Goal: Task Accomplishment & Management: Use online tool/utility

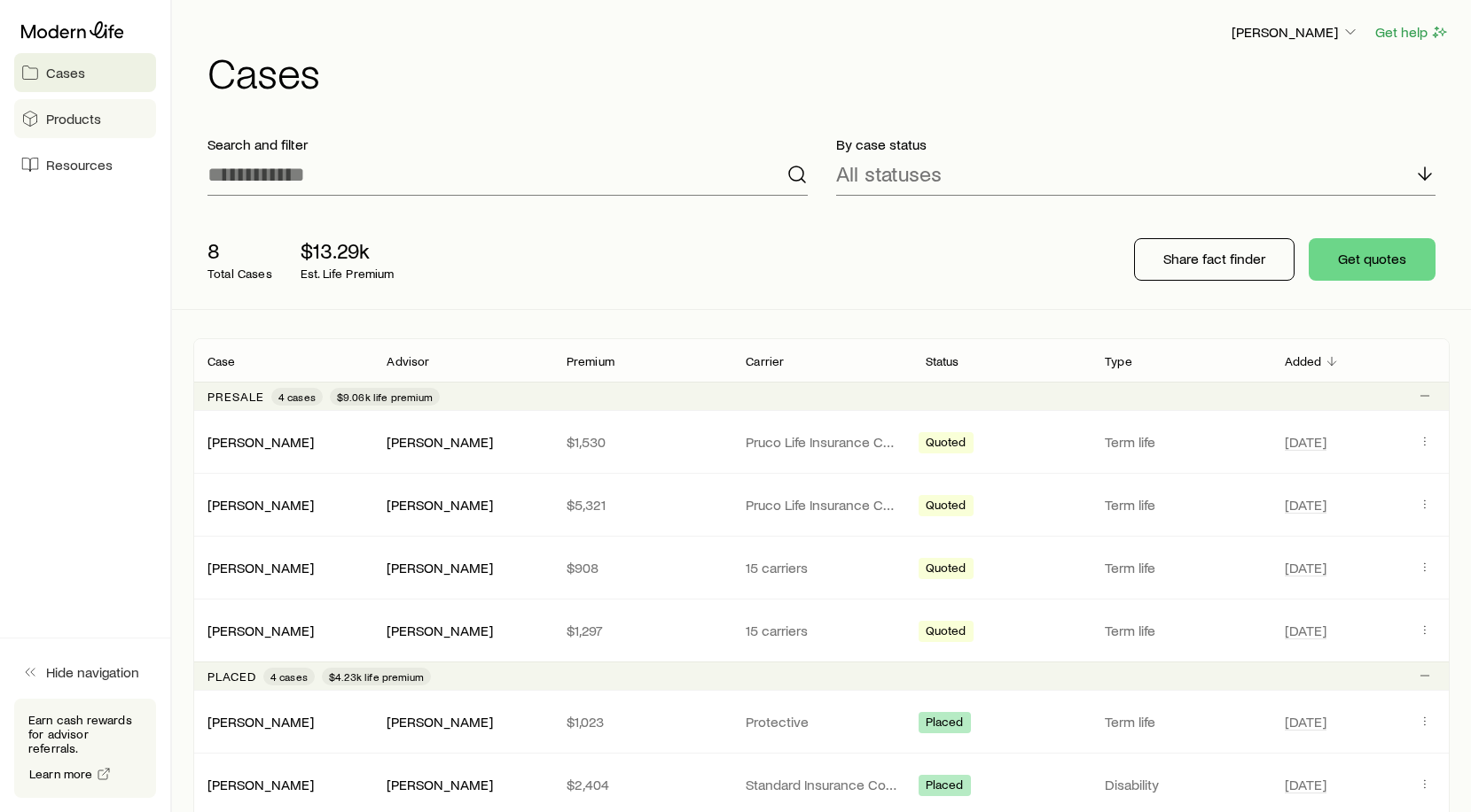
click at [55, 118] on span "Products" at bounding box center [74, 119] width 55 height 18
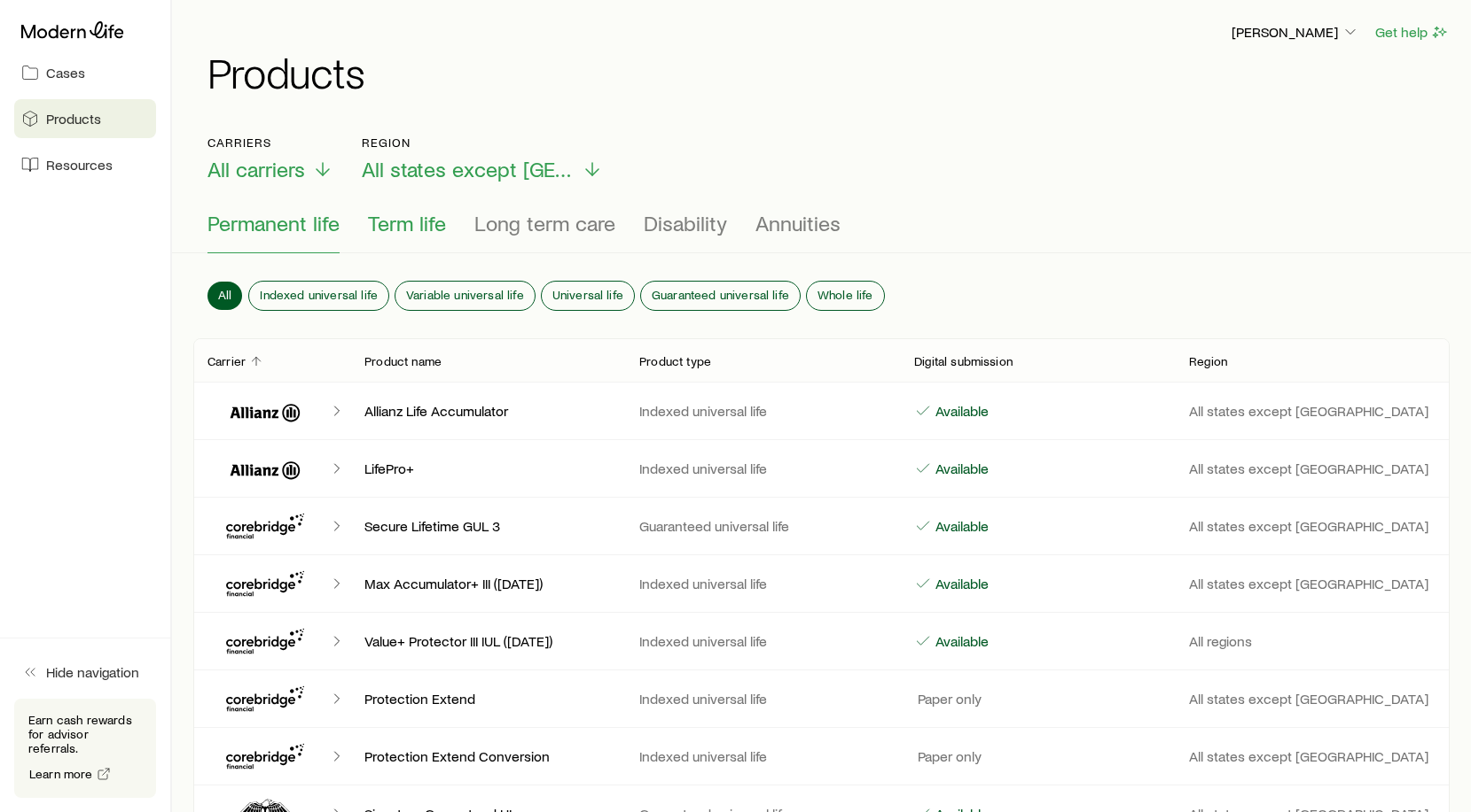
click at [403, 225] on span "Term life" at bounding box center [407, 223] width 78 height 25
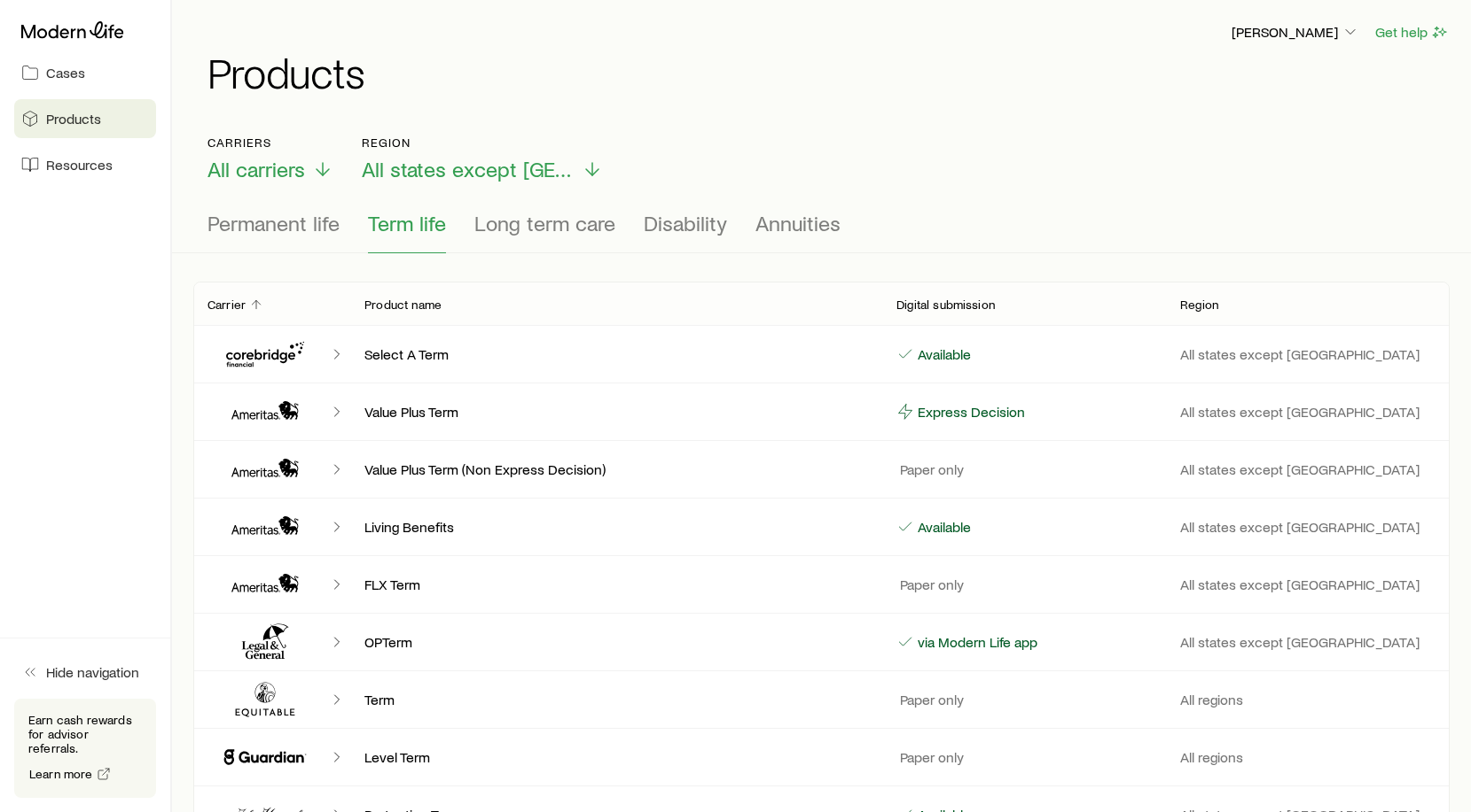
click at [277, 414] on icon "Client cases" at bounding box center [265, 412] width 107 height 43
click at [241, 414] on icon "Client cases" at bounding box center [245, 416] width 9 height 7
click at [53, 72] on span "Cases" at bounding box center [66, 73] width 39 height 18
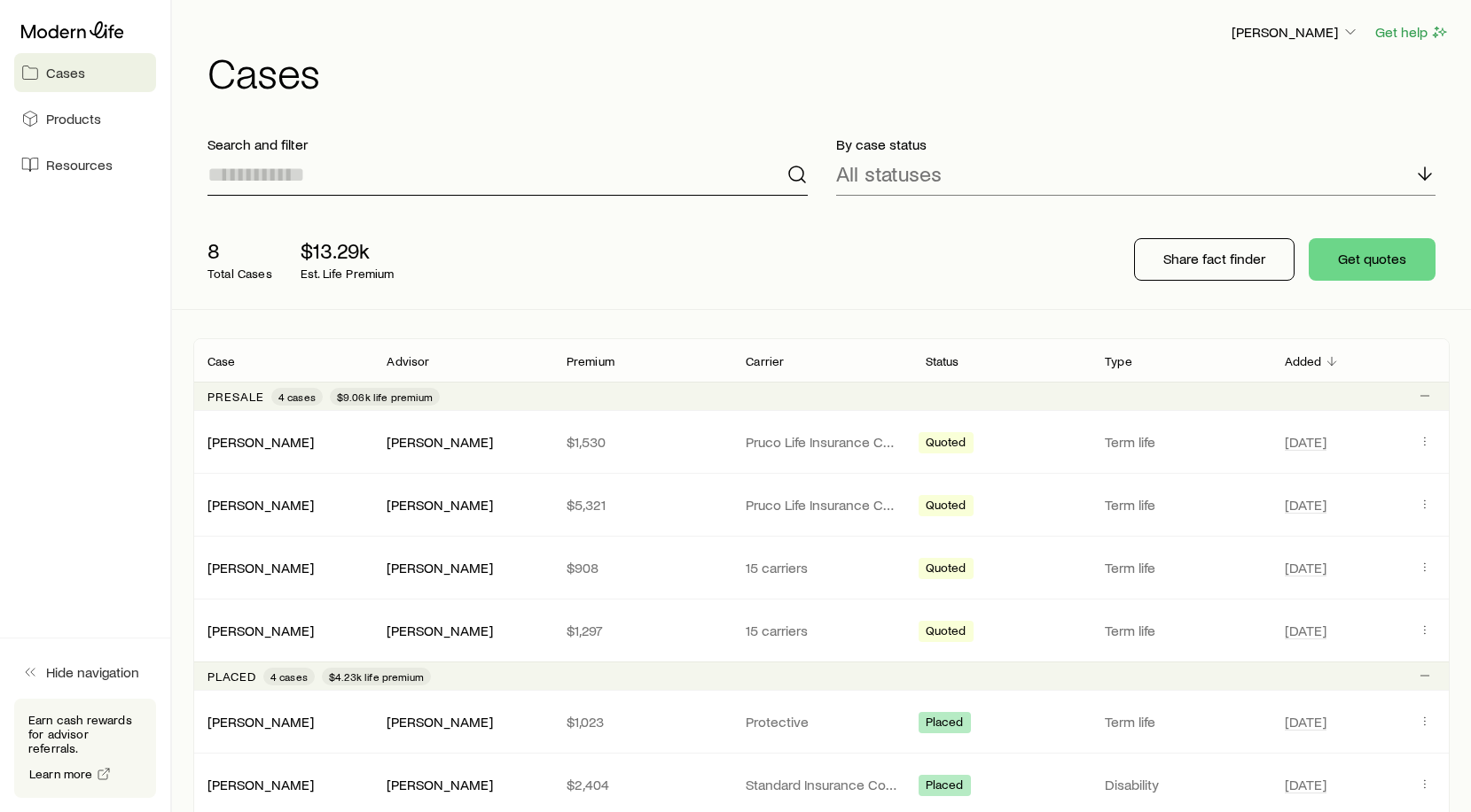
click at [250, 167] on input at bounding box center [507, 174] width 600 height 43
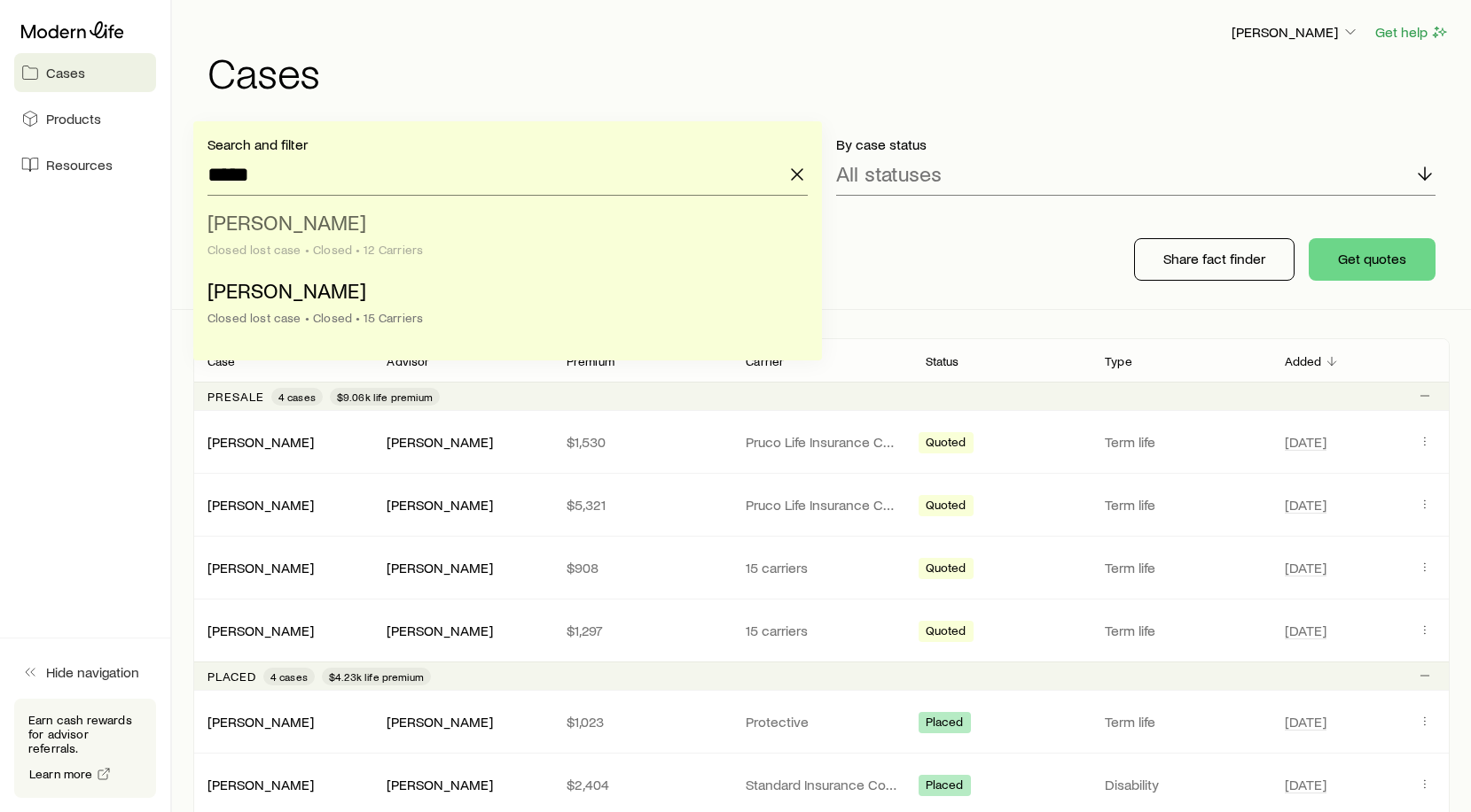
click at [262, 233] on span "[PERSON_NAME]" at bounding box center [287, 221] width 158 height 26
type input "**********"
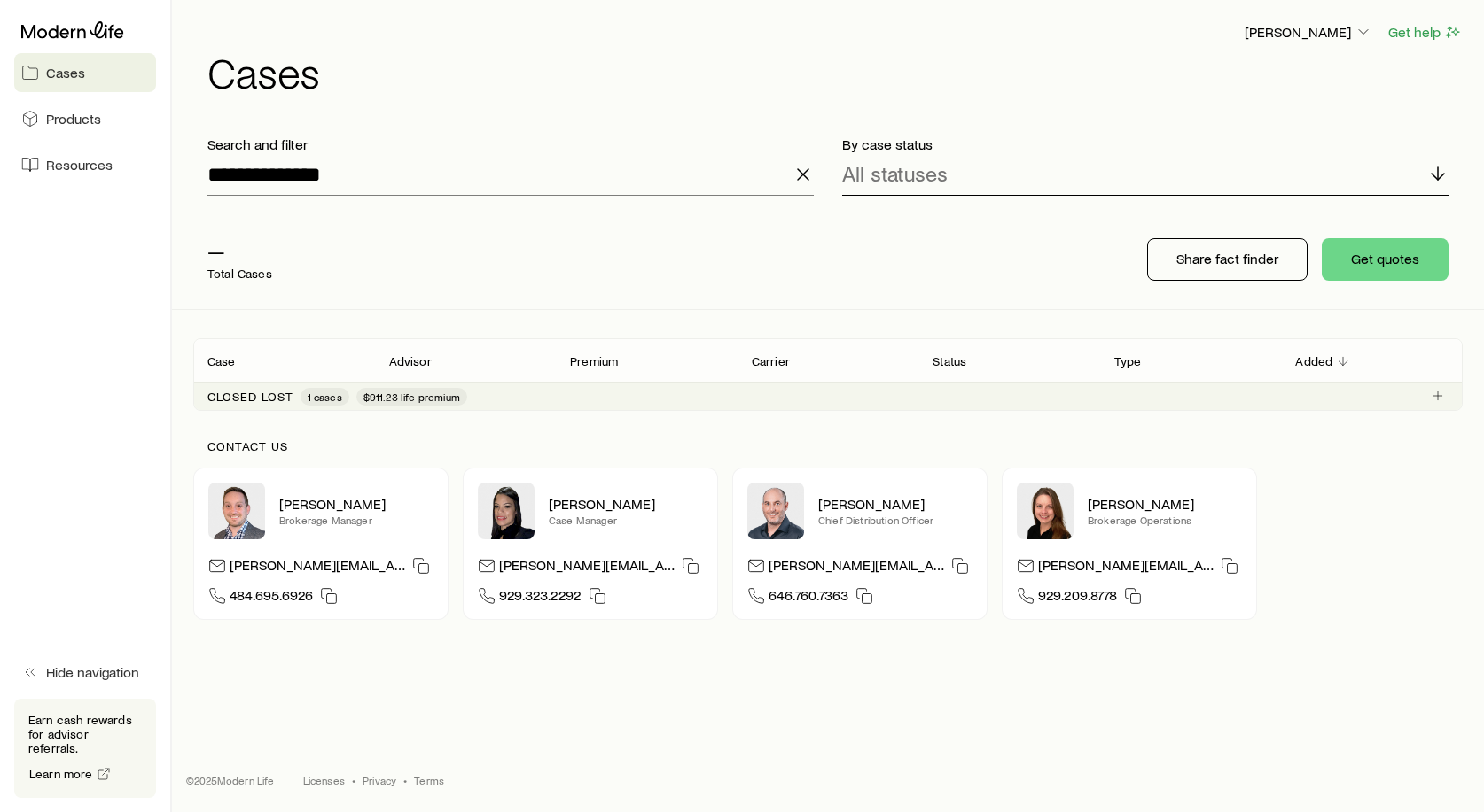
click at [1441, 168] on icon at bounding box center [1438, 173] width 21 height 21
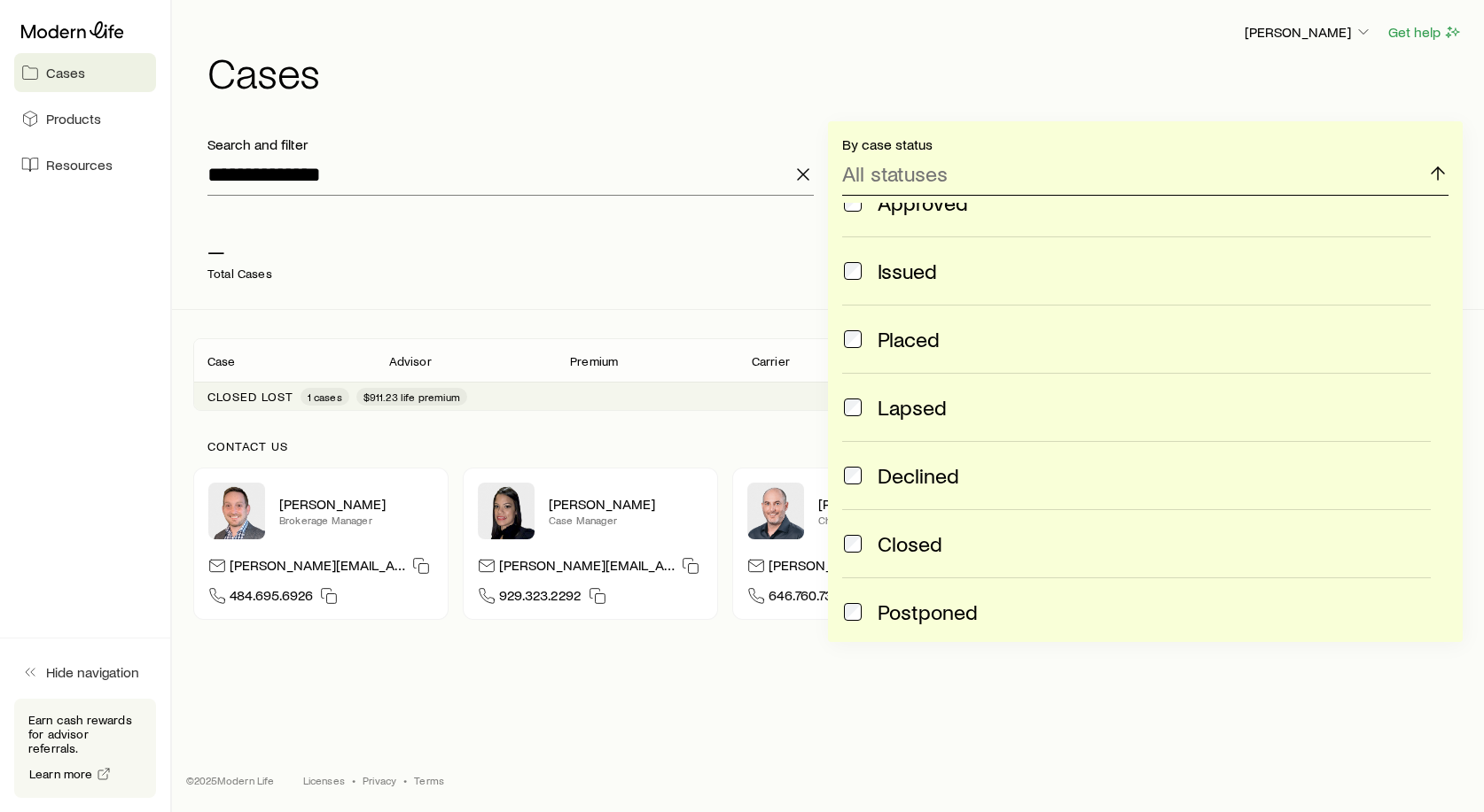
scroll to position [468, 0]
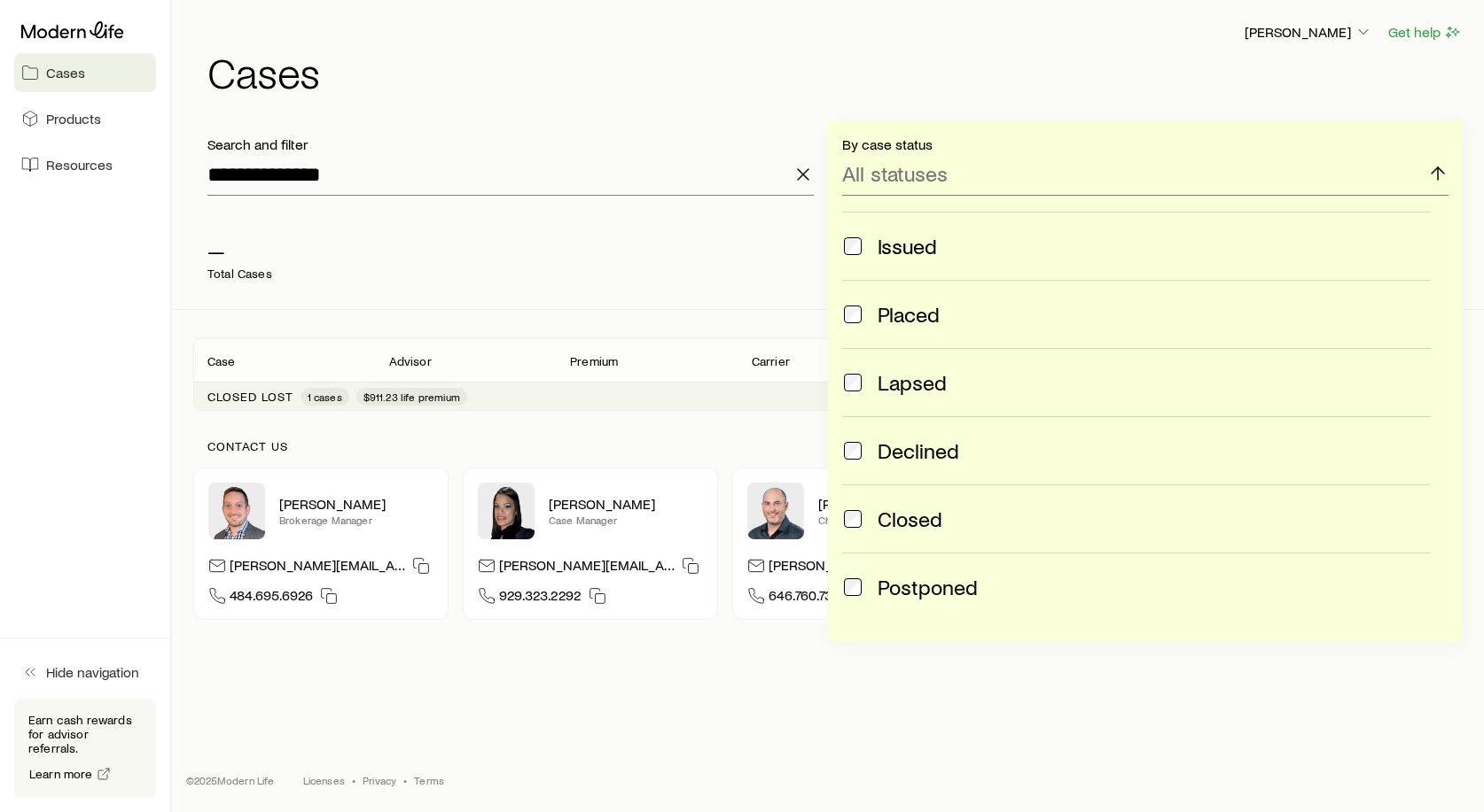
click at [865, 517] on div "Closed" at bounding box center [1135, 519] width 588 height 25
click at [638, 417] on div "Contact us [PERSON_NAME] Brokerage Manager [PERSON_NAME][EMAIL_ADDRESS][DOMAIN_…" at bounding box center [827, 529] width 1270 height 237
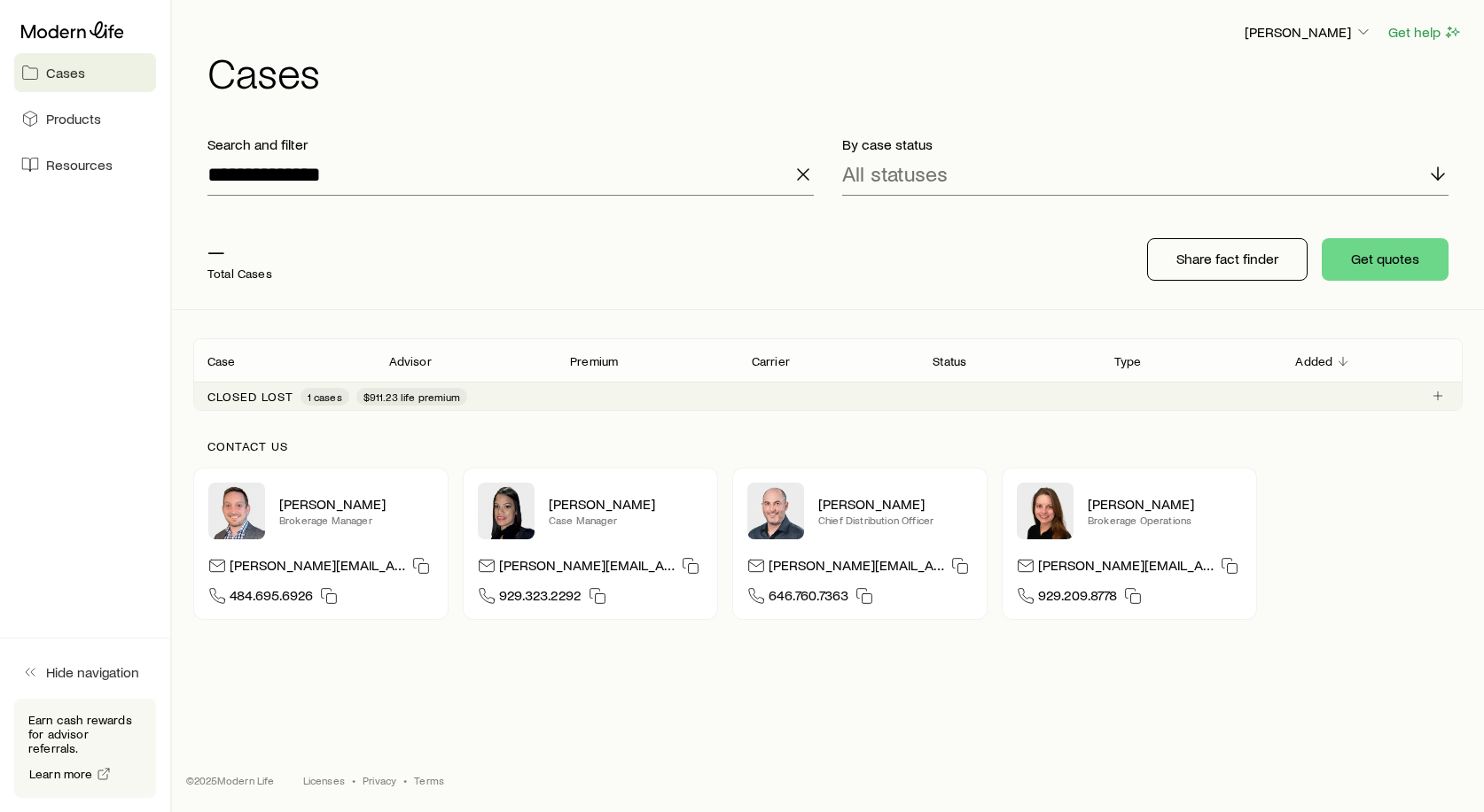
click at [381, 398] on span "$911.23 life premium" at bounding box center [411, 397] width 97 height 14
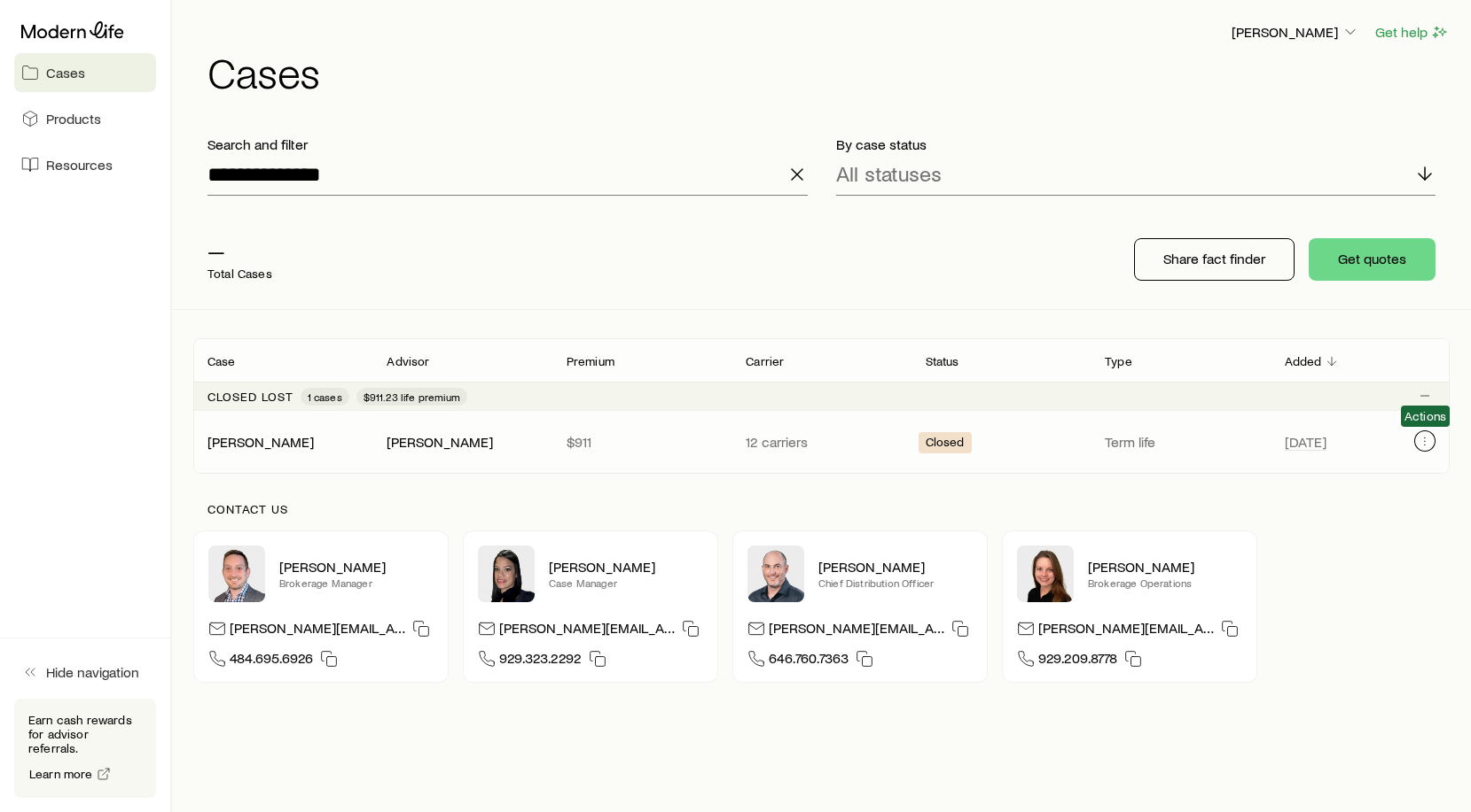
click at [1424, 444] on icon "Client cases" at bounding box center [1425, 441] width 14 height 14
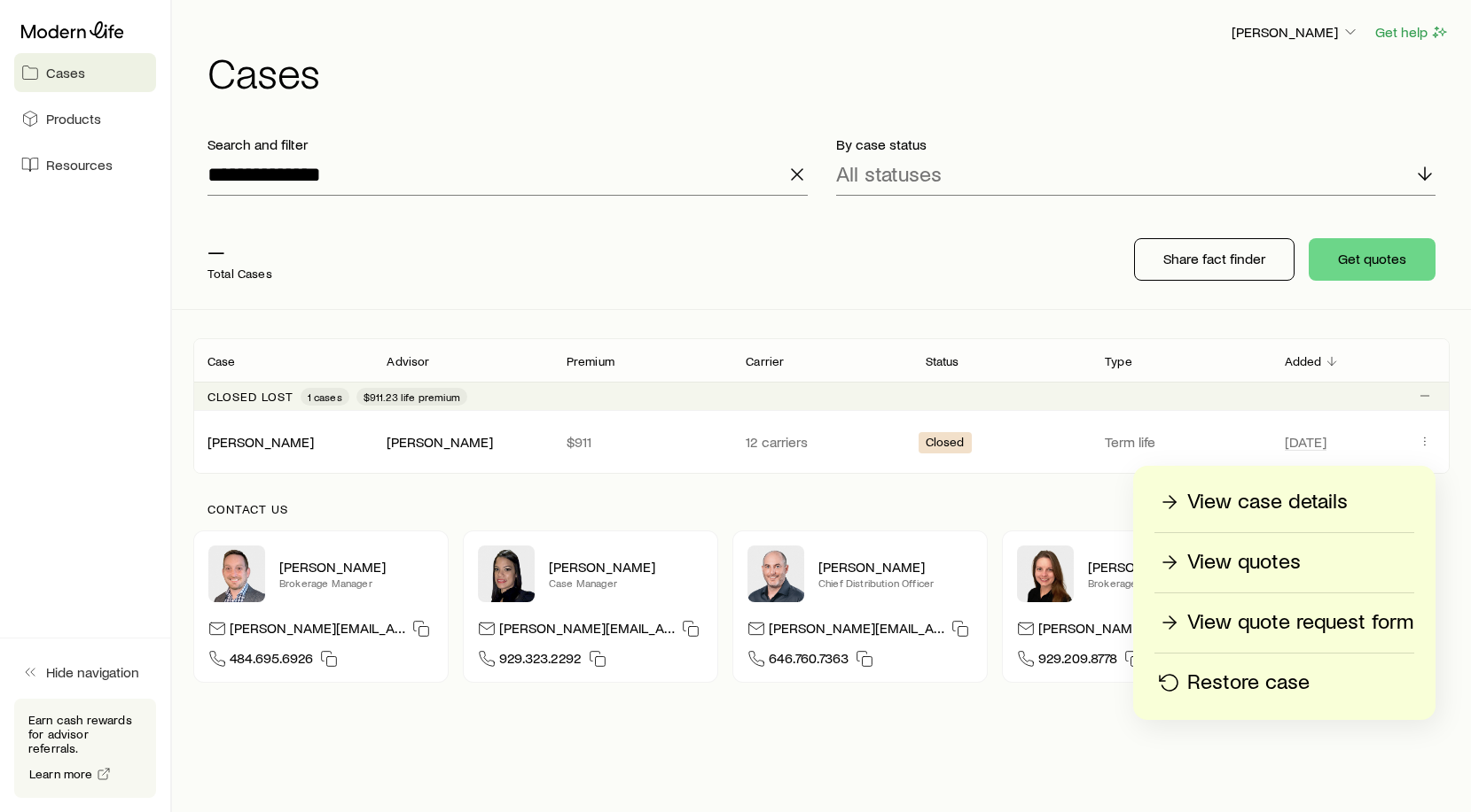
click at [1282, 503] on p "View case details" at bounding box center [1267, 502] width 160 height 28
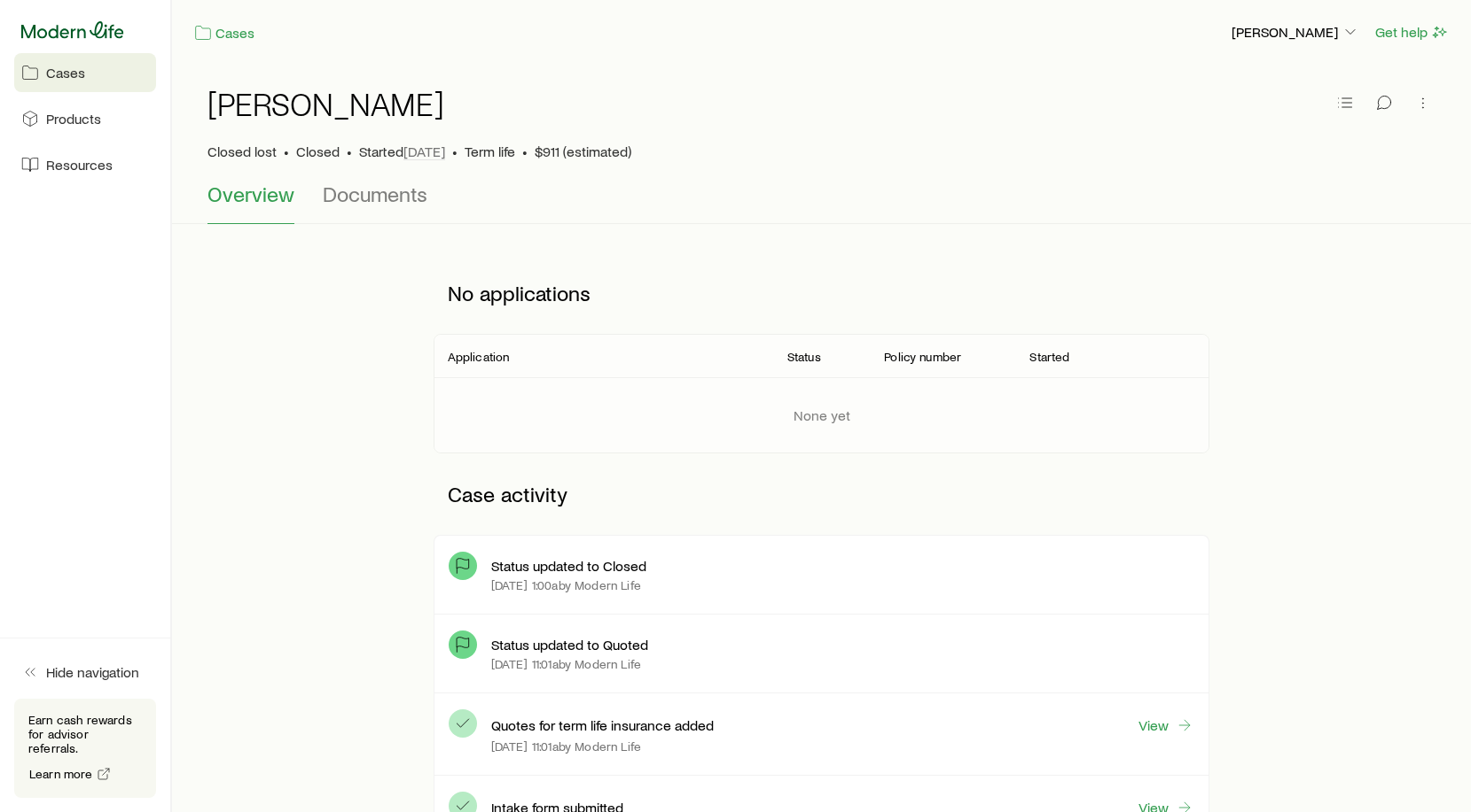
click at [75, 29] on icon at bounding box center [73, 29] width 103 height 17
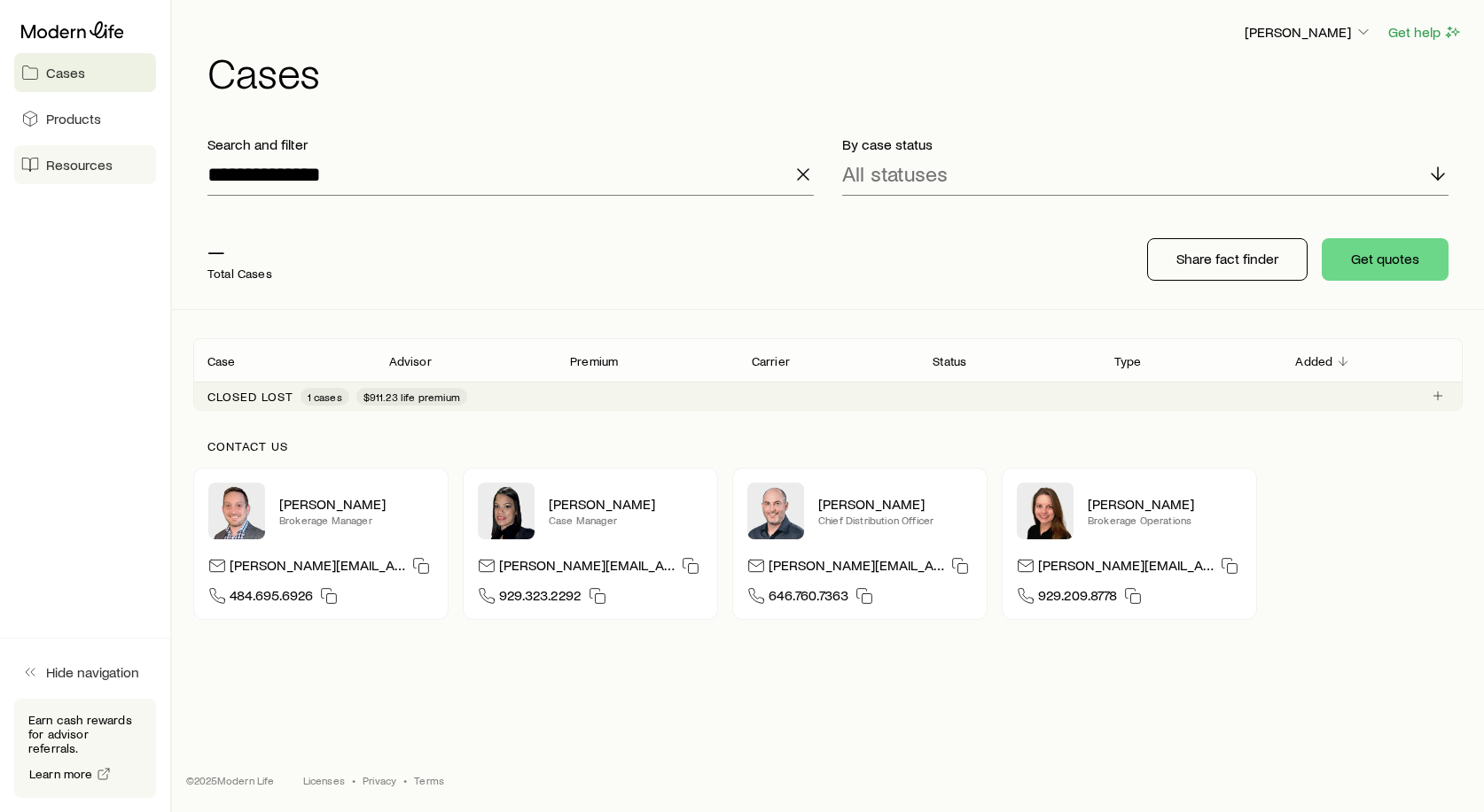
click at [59, 166] on span "Resources" at bounding box center [79, 165] width 67 height 18
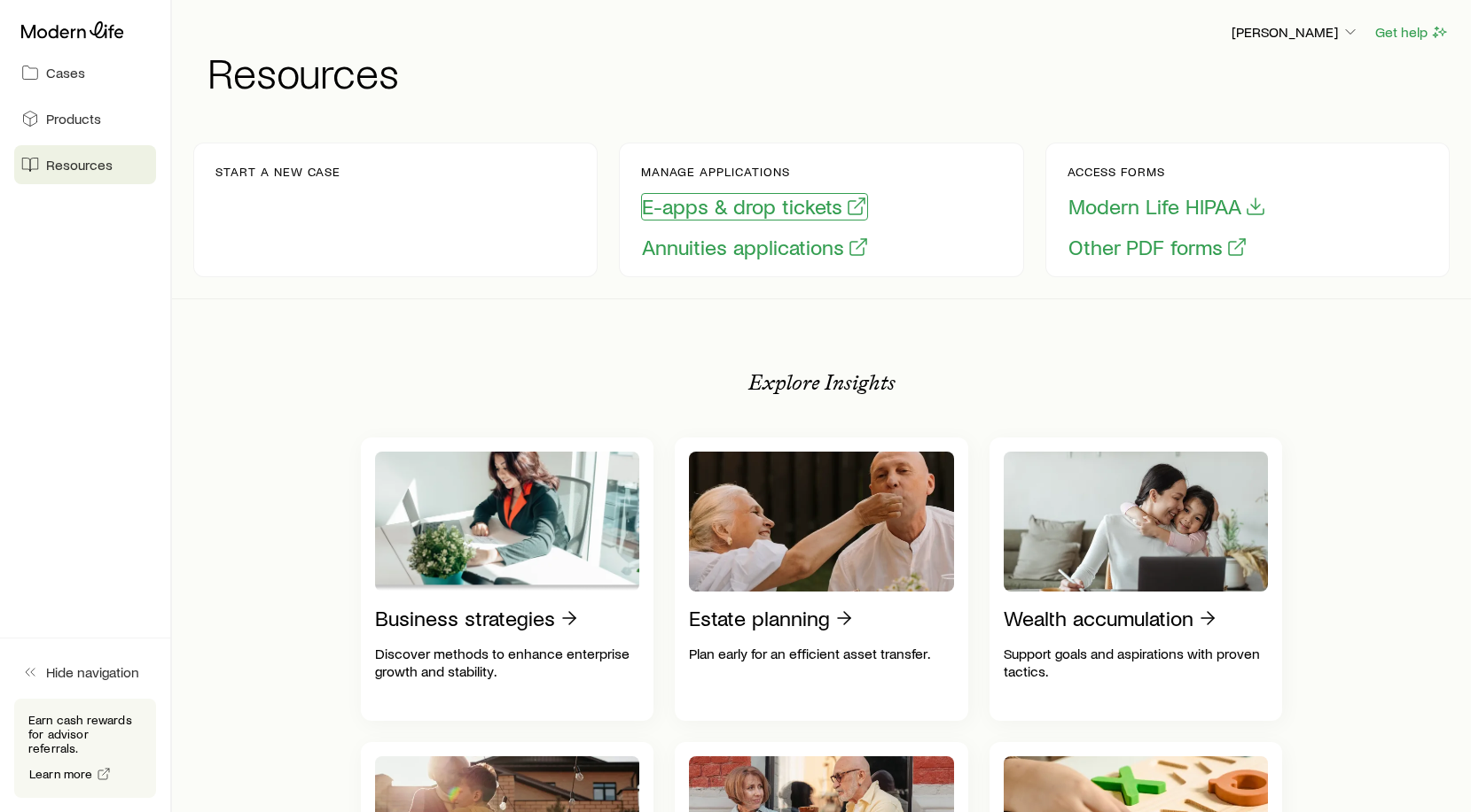
click at [763, 213] on button "E-apps & drop tickets" at bounding box center [754, 206] width 227 height 28
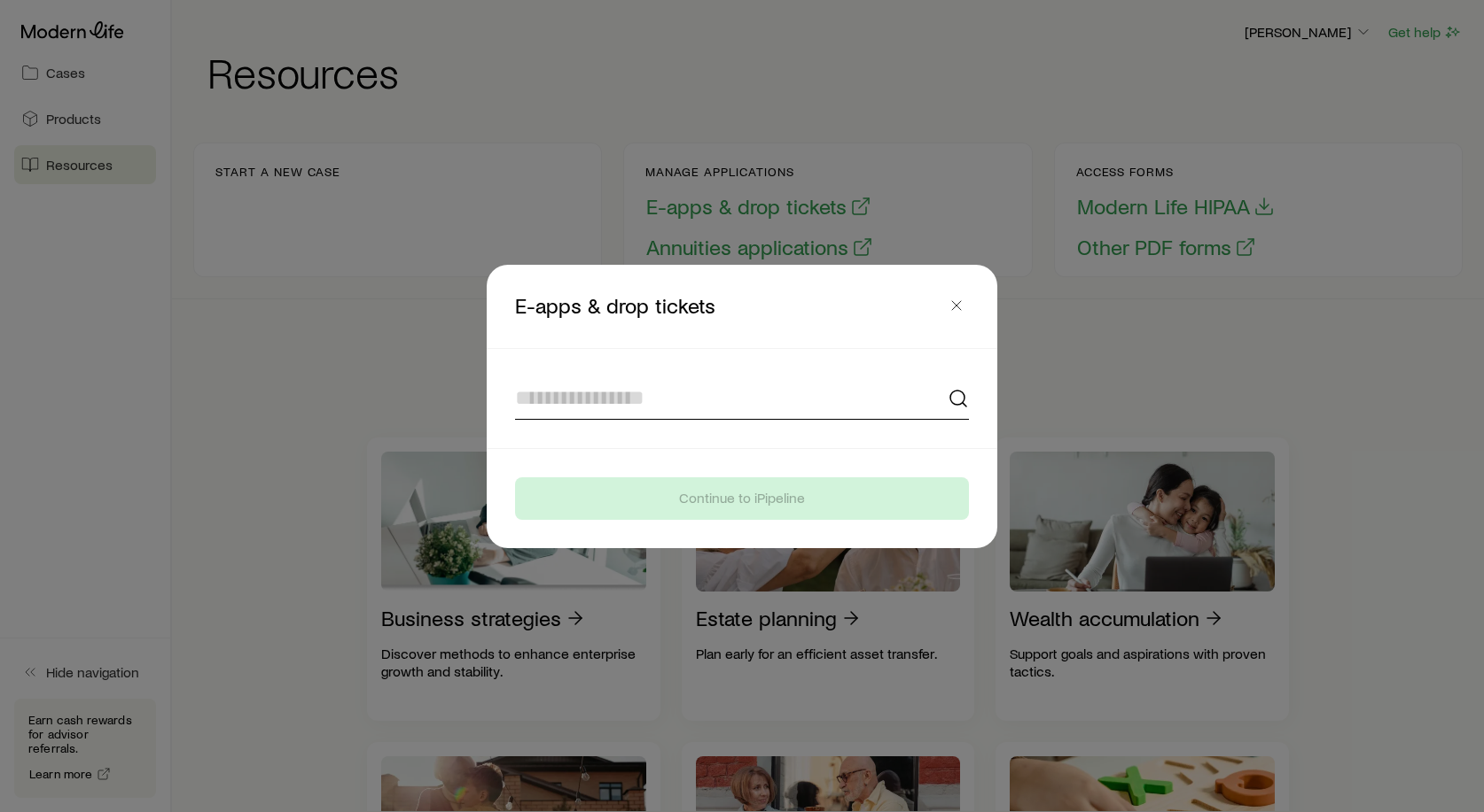
click at [833, 406] on input at bounding box center [742, 398] width 454 height 43
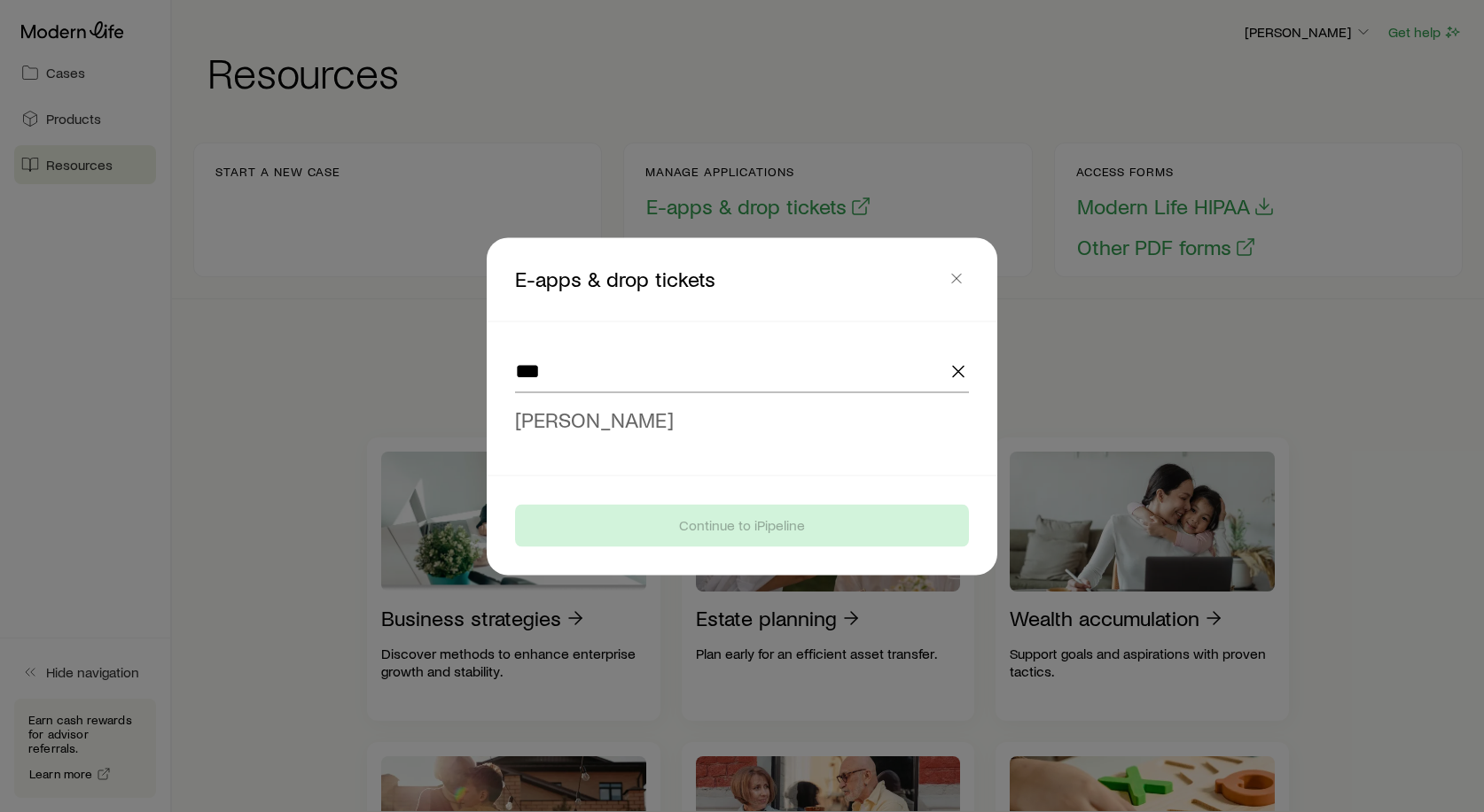
click at [612, 420] on span "[PERSON_NAME]" at bounding box center [594, 418] width 158 height 26
type input "**********"
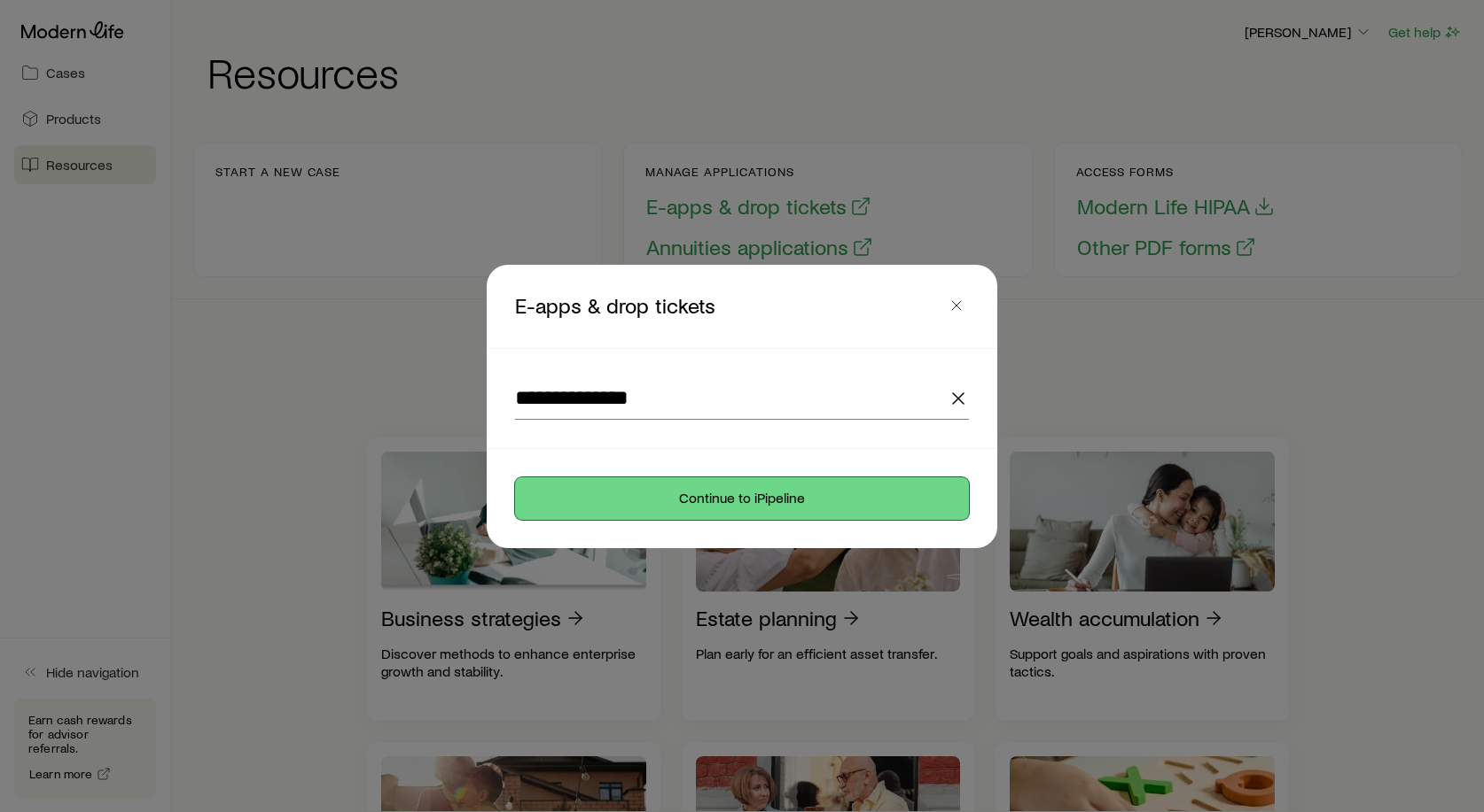
click at [736, 499] on button "Continue to iPipeline" at bounding box center [742, 499] width 454 height 43
